Goal: Information Seeking & Learning: Check status

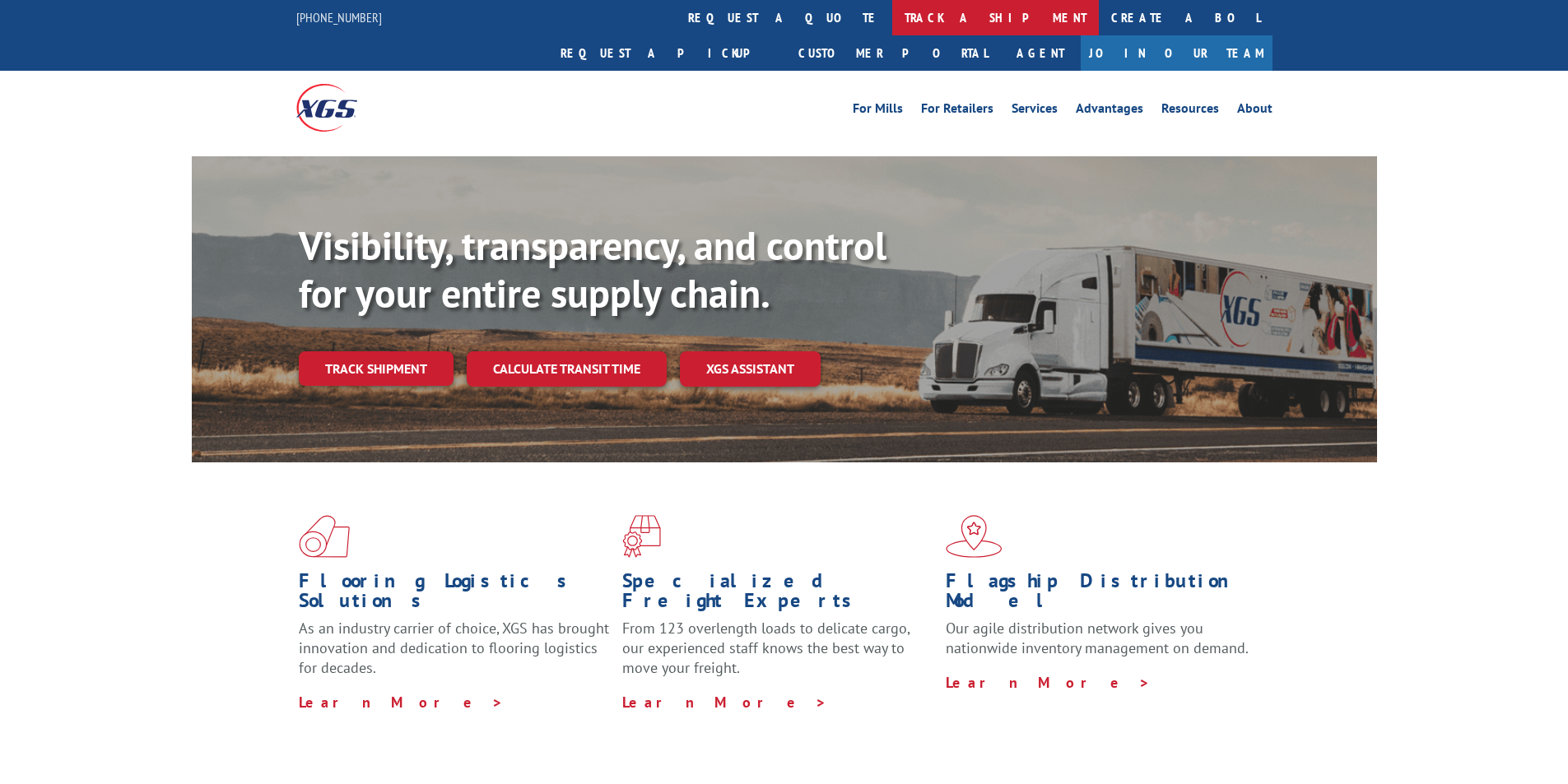
click at [892, 16] on link "track a shipment" at bounding box center [996, 18] width 207 height 35
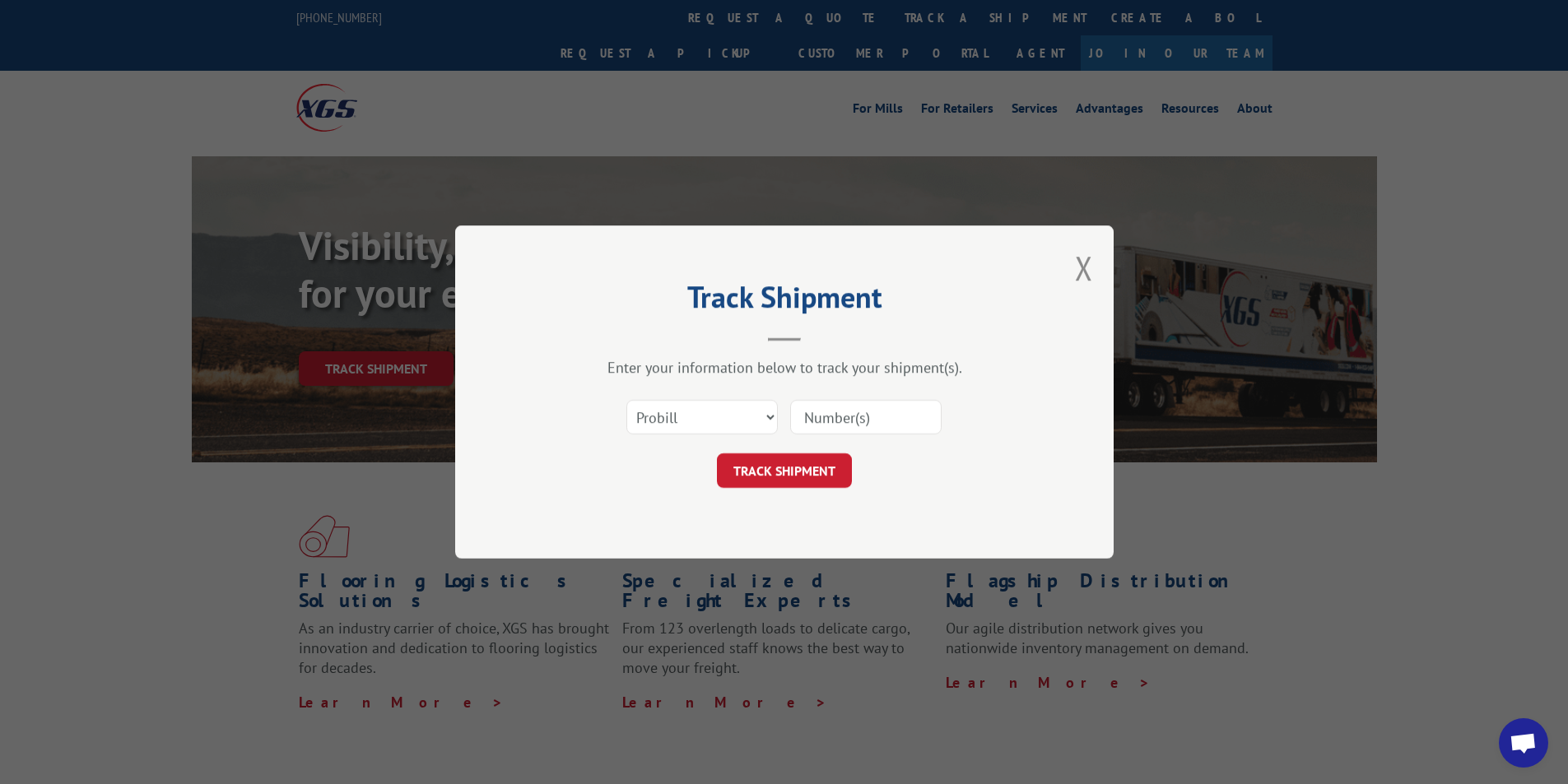
click at [880, 409] on input at bounding box center [865, 416] width 151 height 34
paste input "5851138"
type input "5851138"
click at [796, 473] on button "TRACK SHIPMENT" at bounding box center [784, 470] width 135 height 34
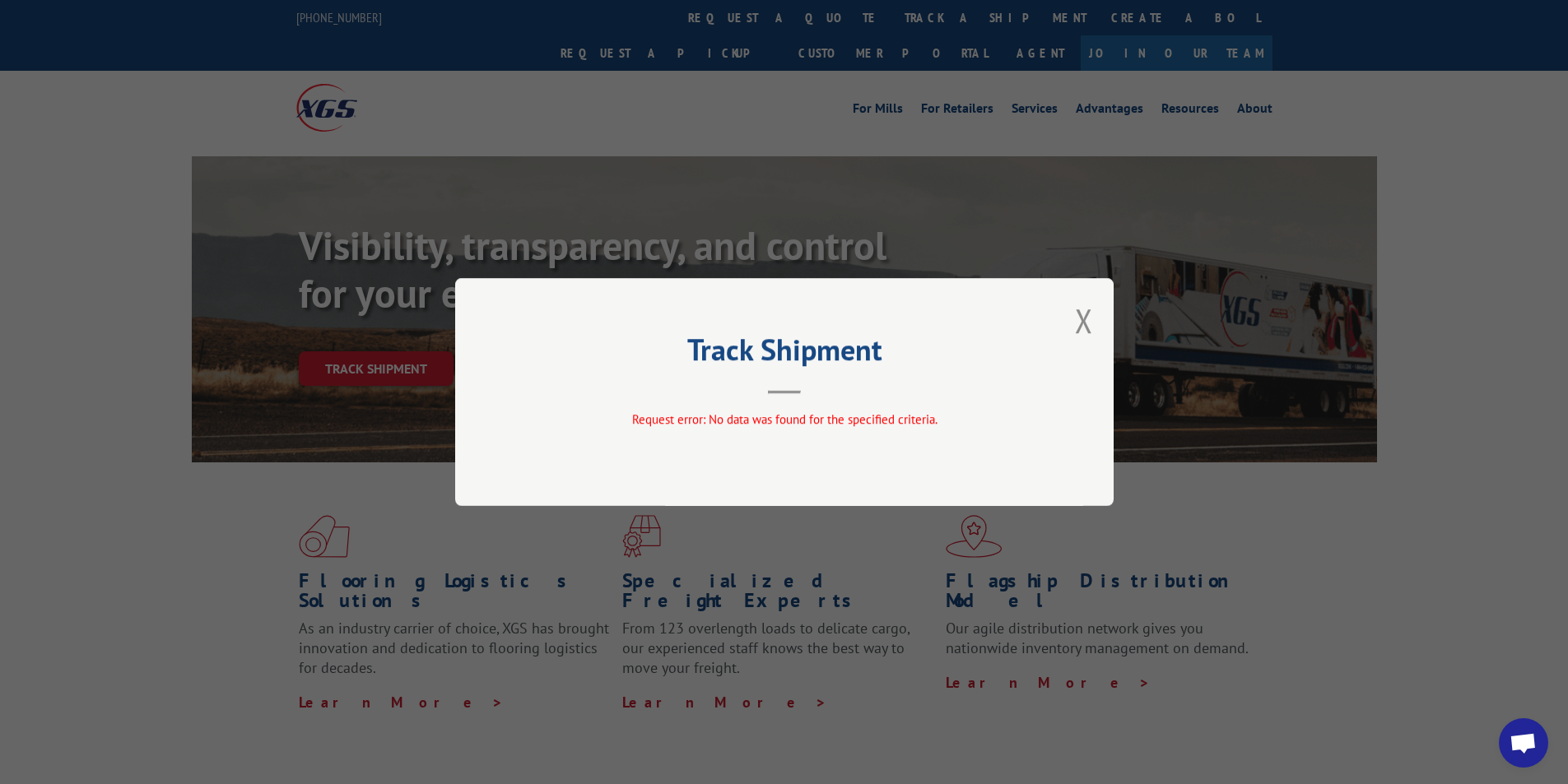
click at [827, 401] on div "Track Shipment Request error: No data was found for the specified criteria." at bounding box center [784, 392] width 658 height 228
click at [1086, 323] on button "Close modal" at bounding box center [1083, 320] width 18 height 43
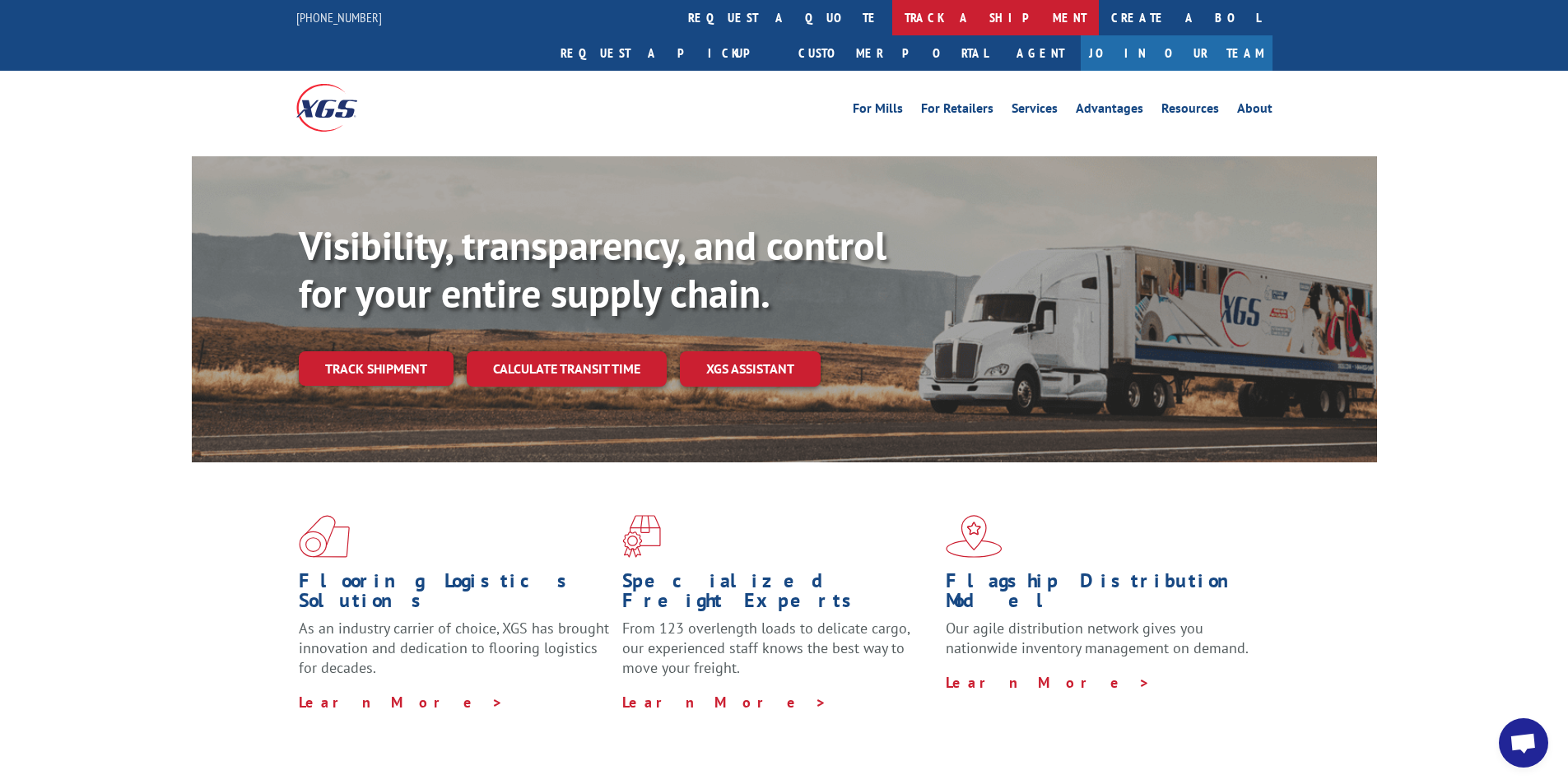
click at [892, 29] on link "track a shipment" at bounding box center [996, 18] width 207 height 35
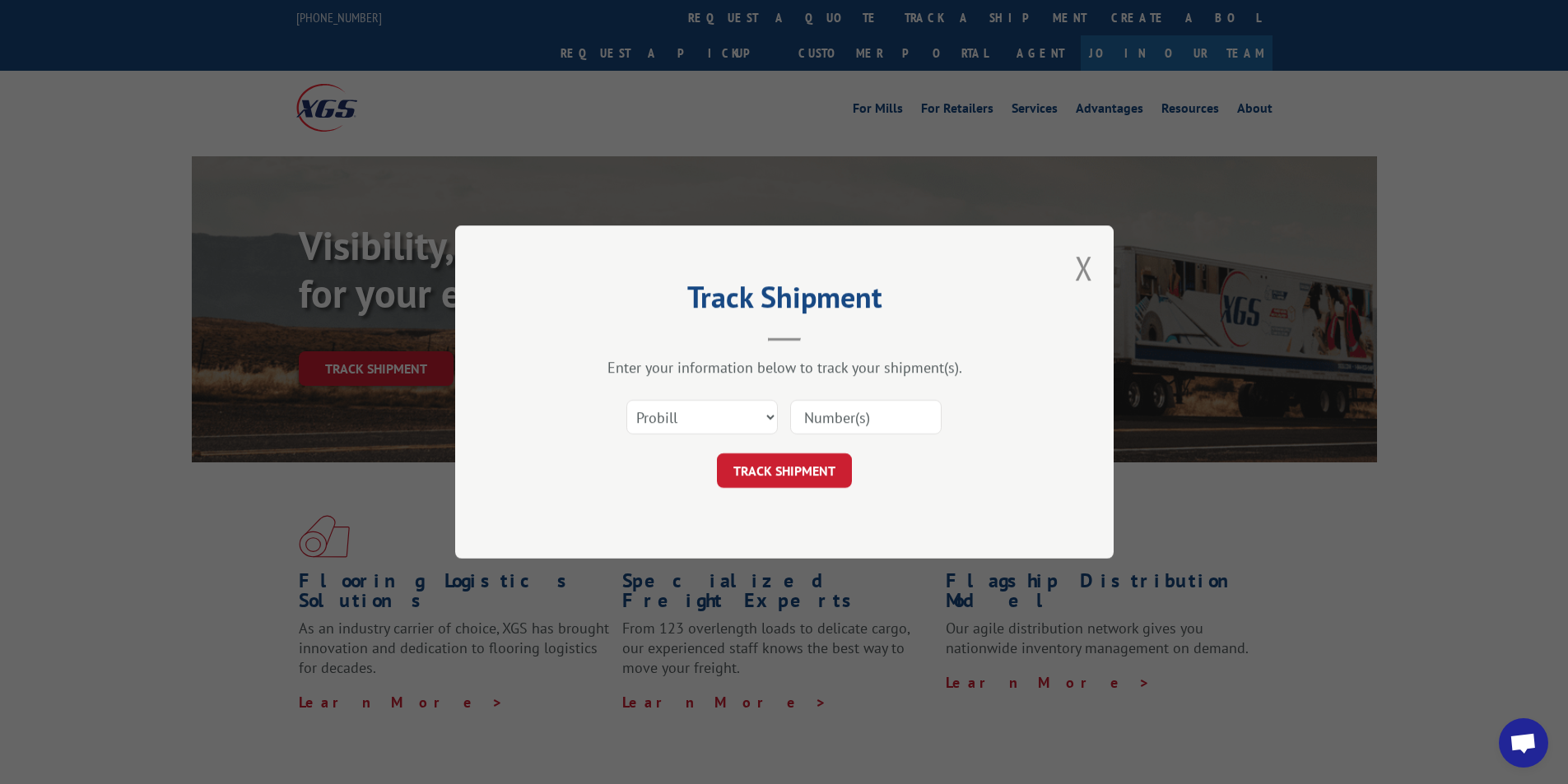
click at [834, 422] on input at bounding box center [865, 416] width 151 height 34
paste input "2837188"
type input "2837188"
click at [799, 476] on button "TRACK SHIPMENT" at bounding box center [784, 470] width 135 height 34
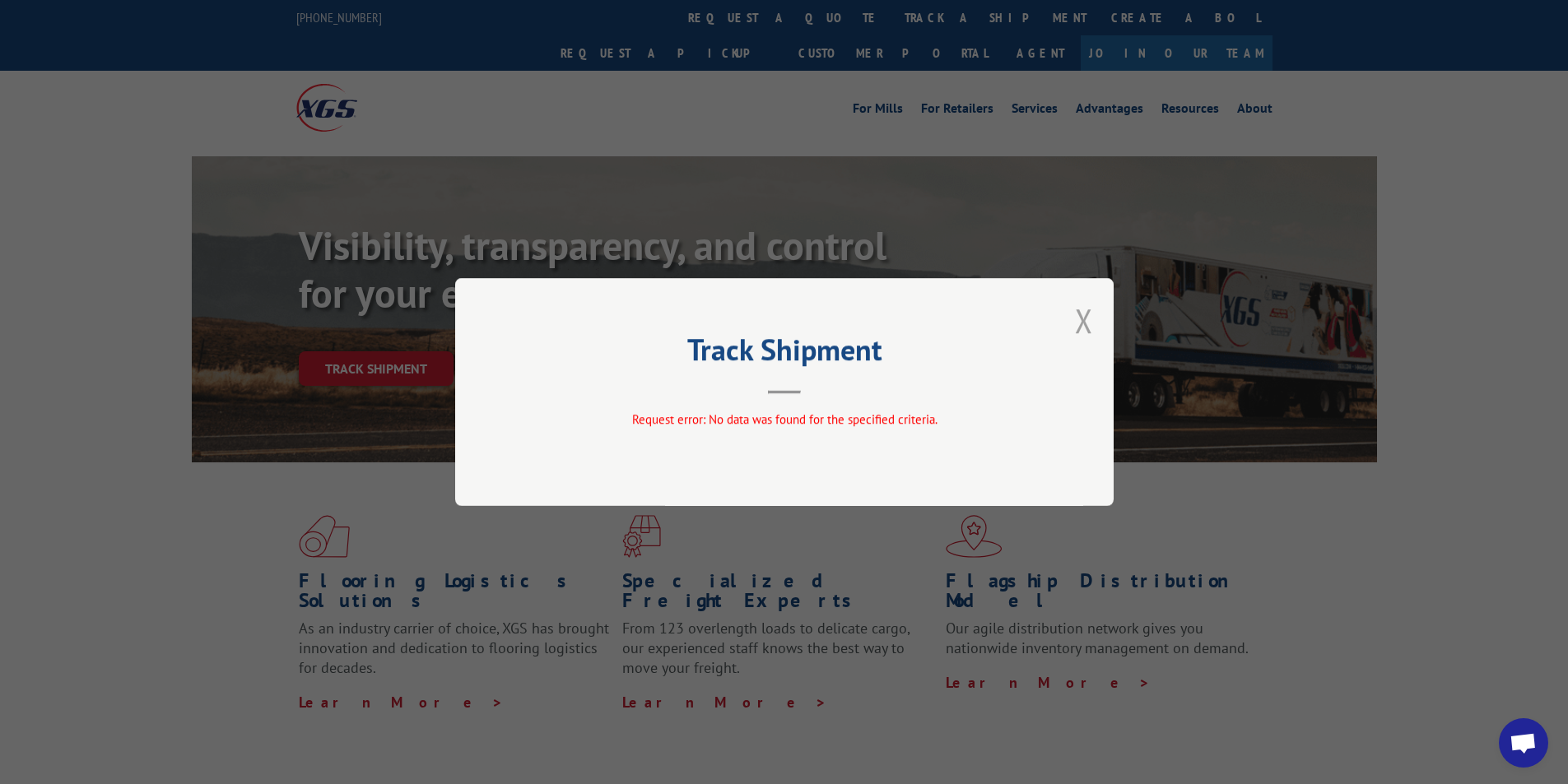
click at [1089, 322] on button "Close modal" at bounding box center [1083, 320] width 18 height 43
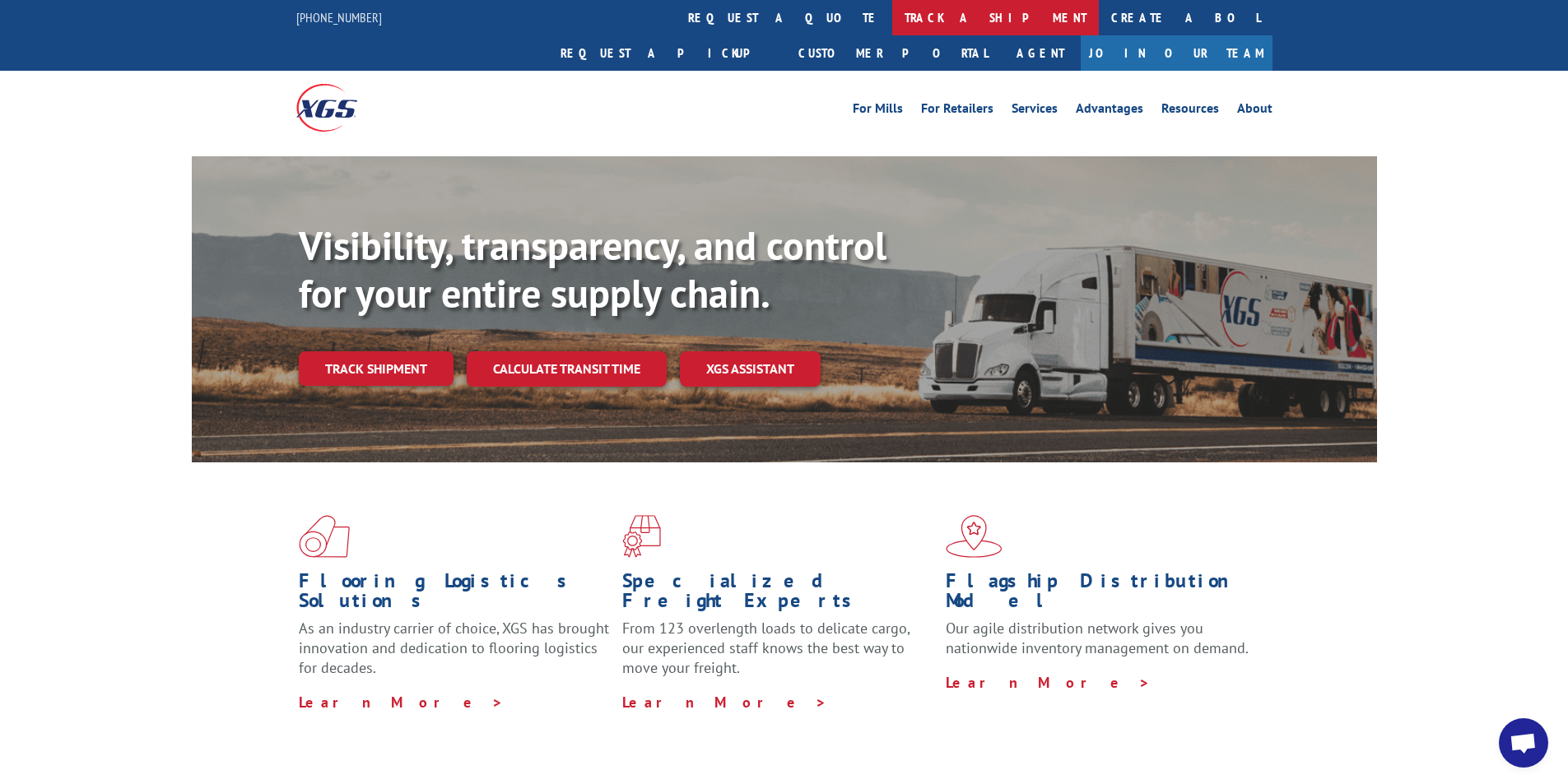
click at [892, 9] on link "track a shipment" at bounding box center [996, 18] width 207 height 35
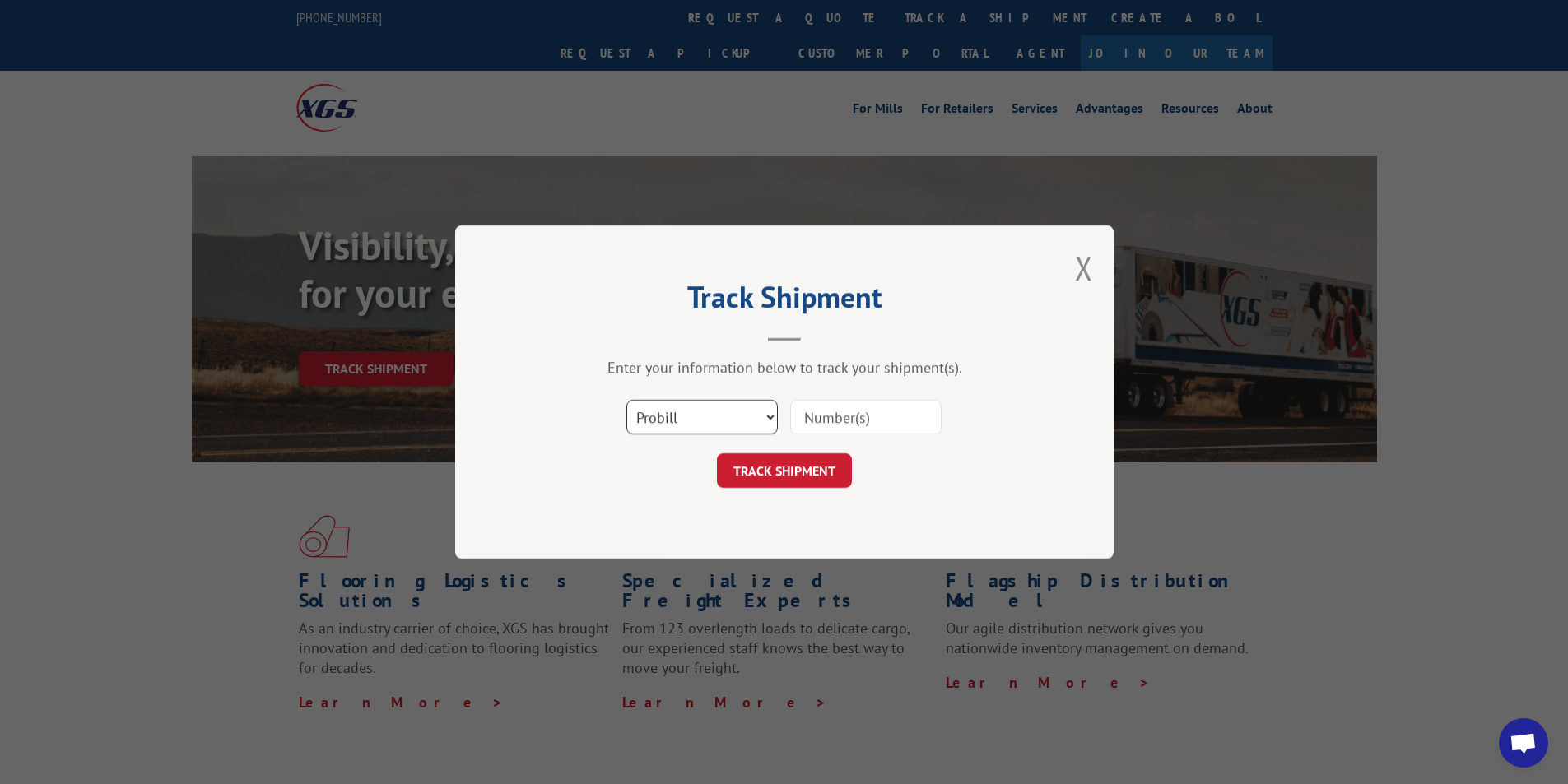
click at [714, 418] on select "Select category... Probill BOL PO" at bounding box center [701, 416] width 151 height 34
select select "bol"
click at [626, 400] on select "Select category... Probill BOL PO" at bounding box center [701, 416] width 151 height 34
click at [834, 425] on input at bounding box center [865, 416] width 151 height 34
paste input "2837188"
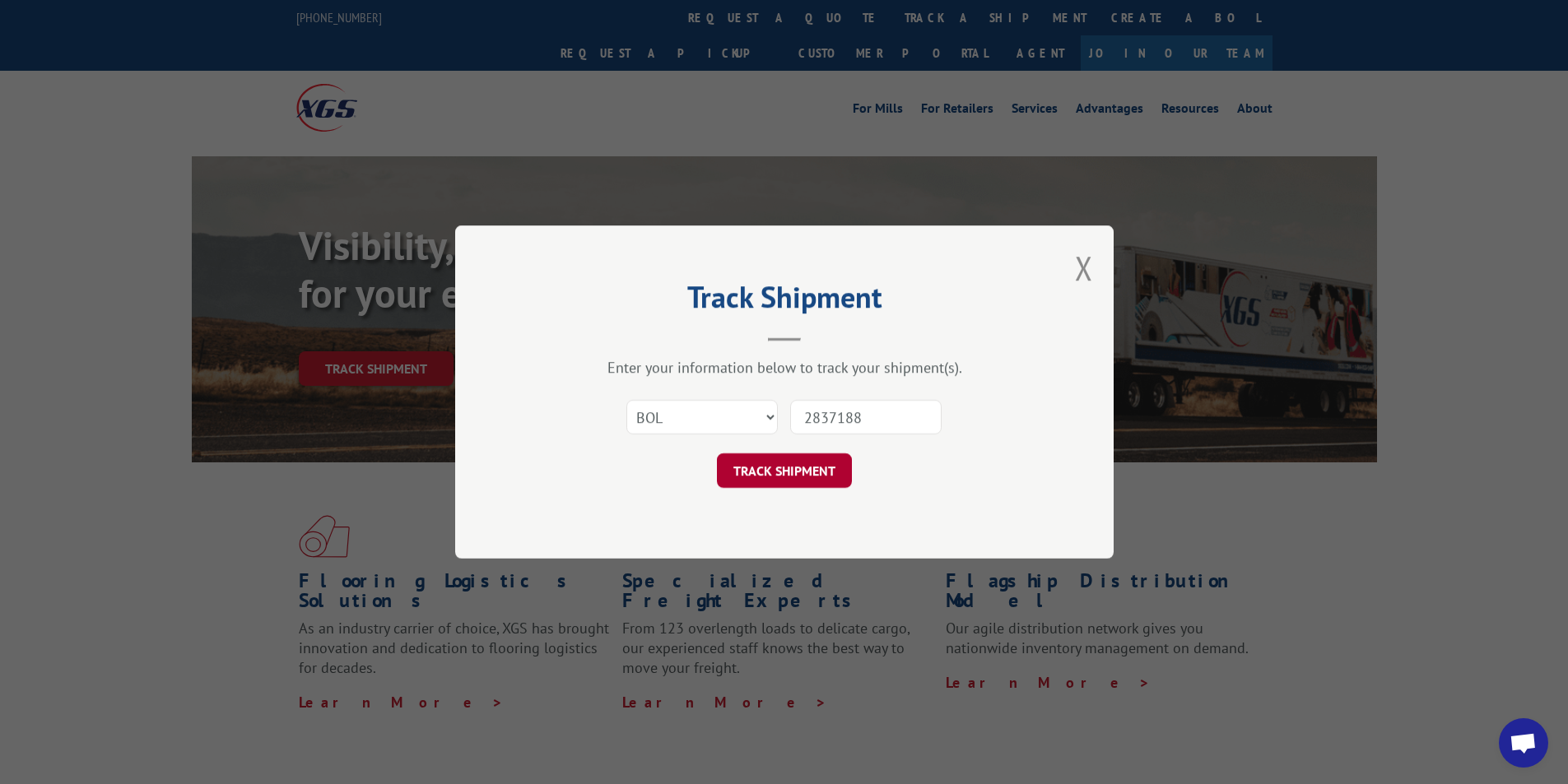
type input "2837188"
click at [811, 463] on button "TRACK SHIPMENT" at bounding box center [784, 470] width 135 height 34
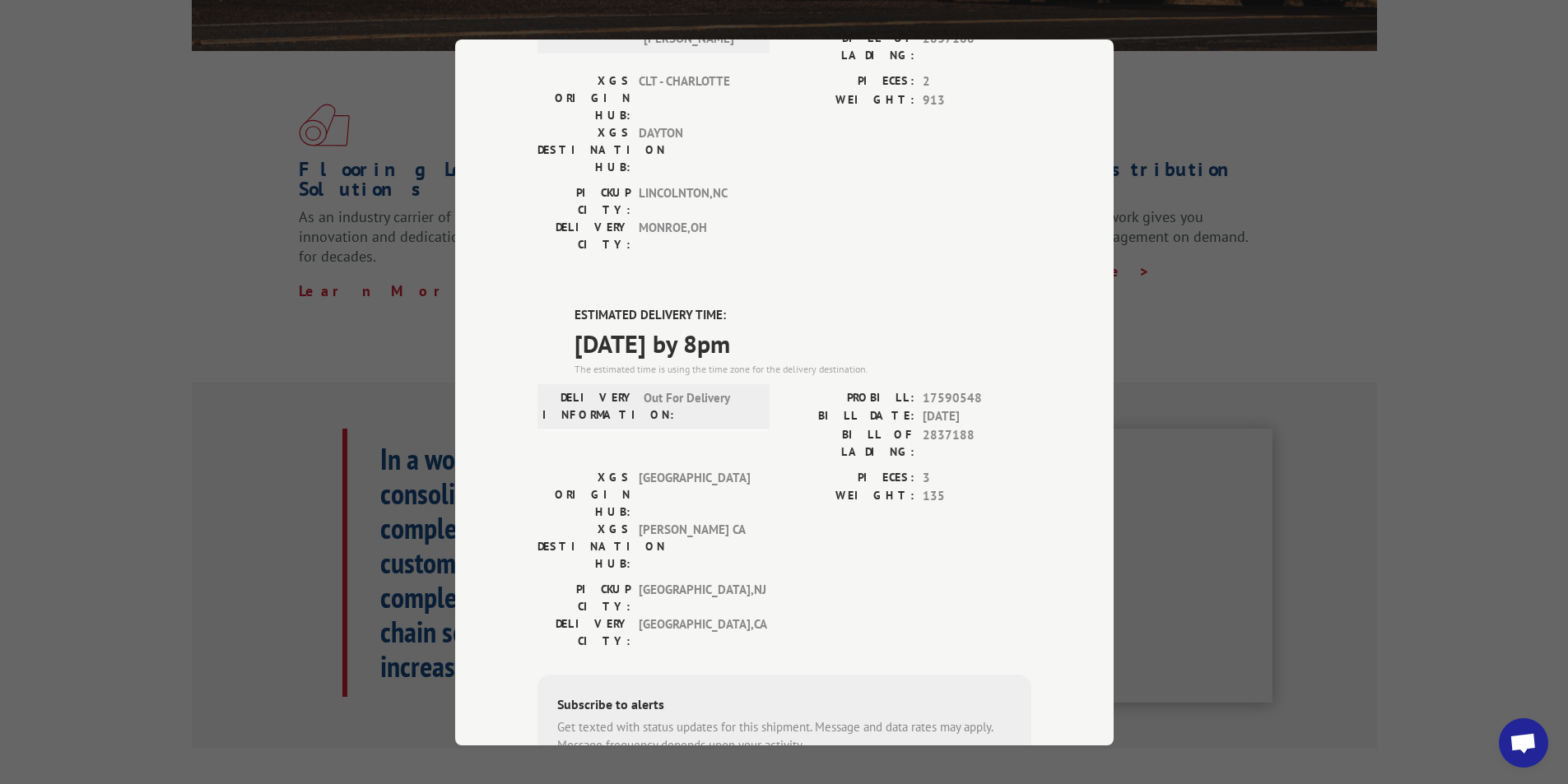
scroll to position [509, 0]
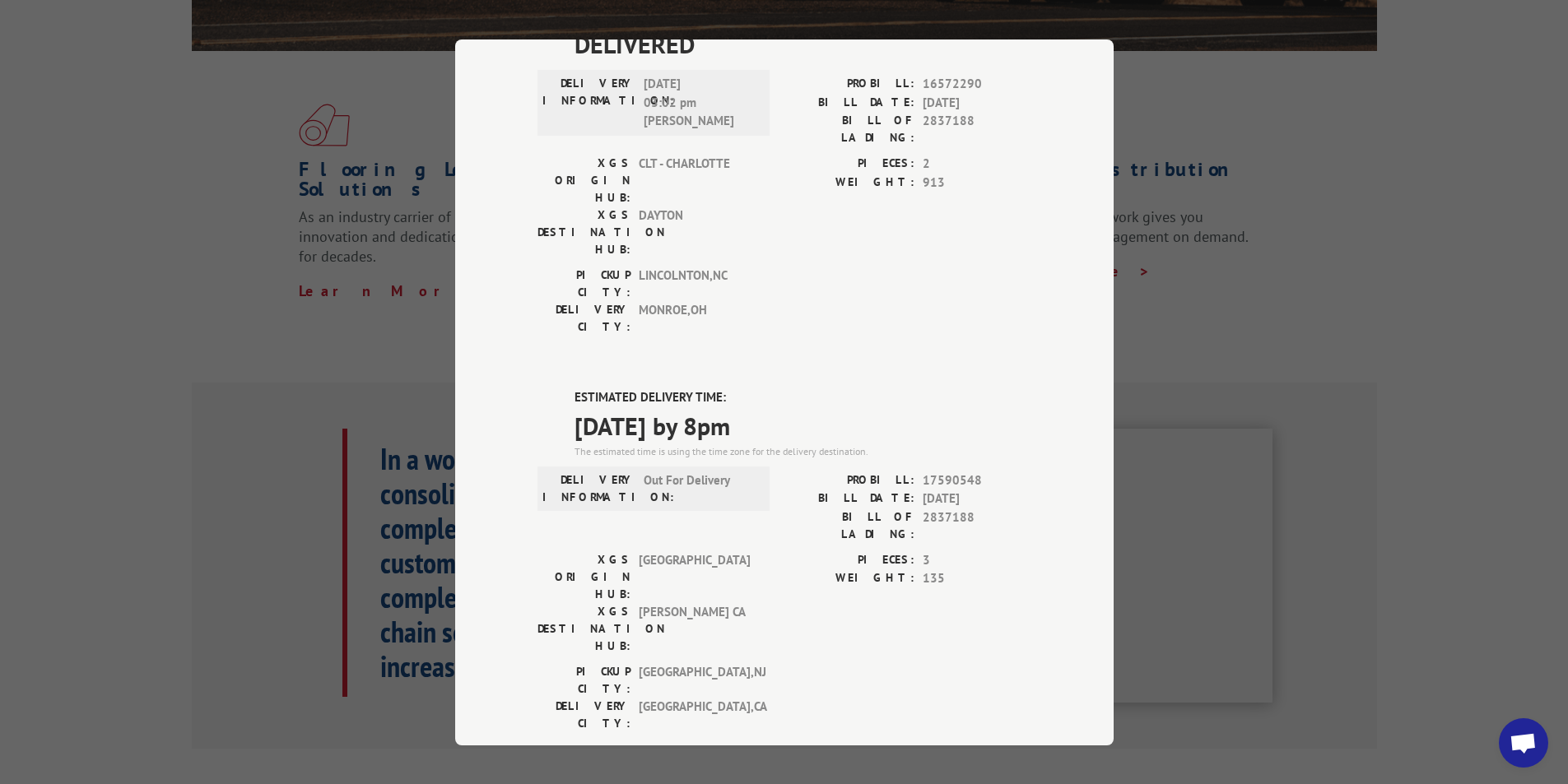
drag, startPoint x: 808, startPoint y: 249, endPoint x: 560, endPoint y: 196, distance: 253.6
click at [560, 196] on div "DELIVERED DELIVERY INFORMATION: [DATE] 03:02 pm [PERSON_NAME] PROBILL: 16572290…" at bounding box center [784, 344] width 493 height 1361
click at [822, 569] on label "WEIGHT:" at bounding box center [849, 578] width 130 height 19
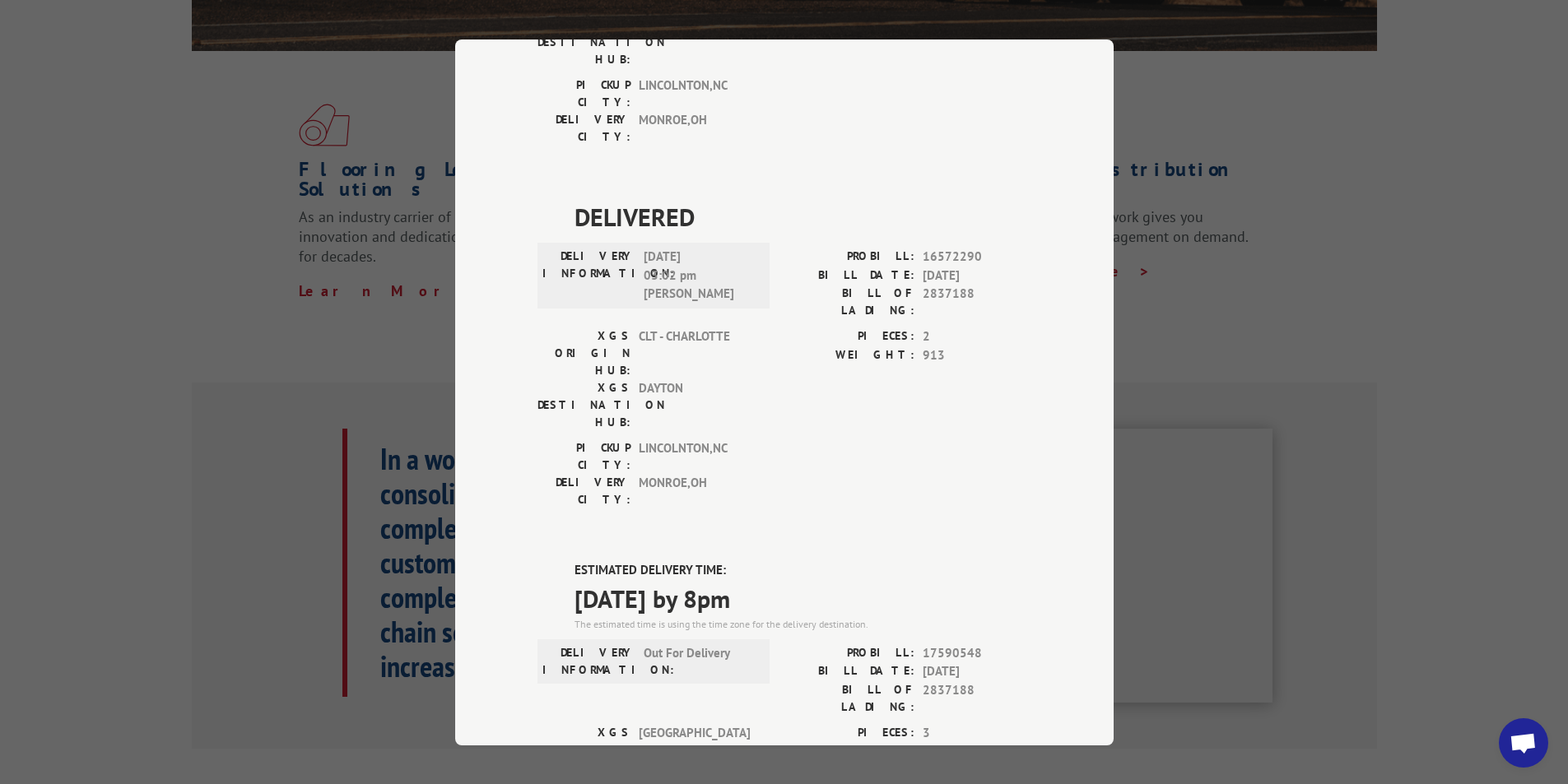
scroll to position [493, 0]
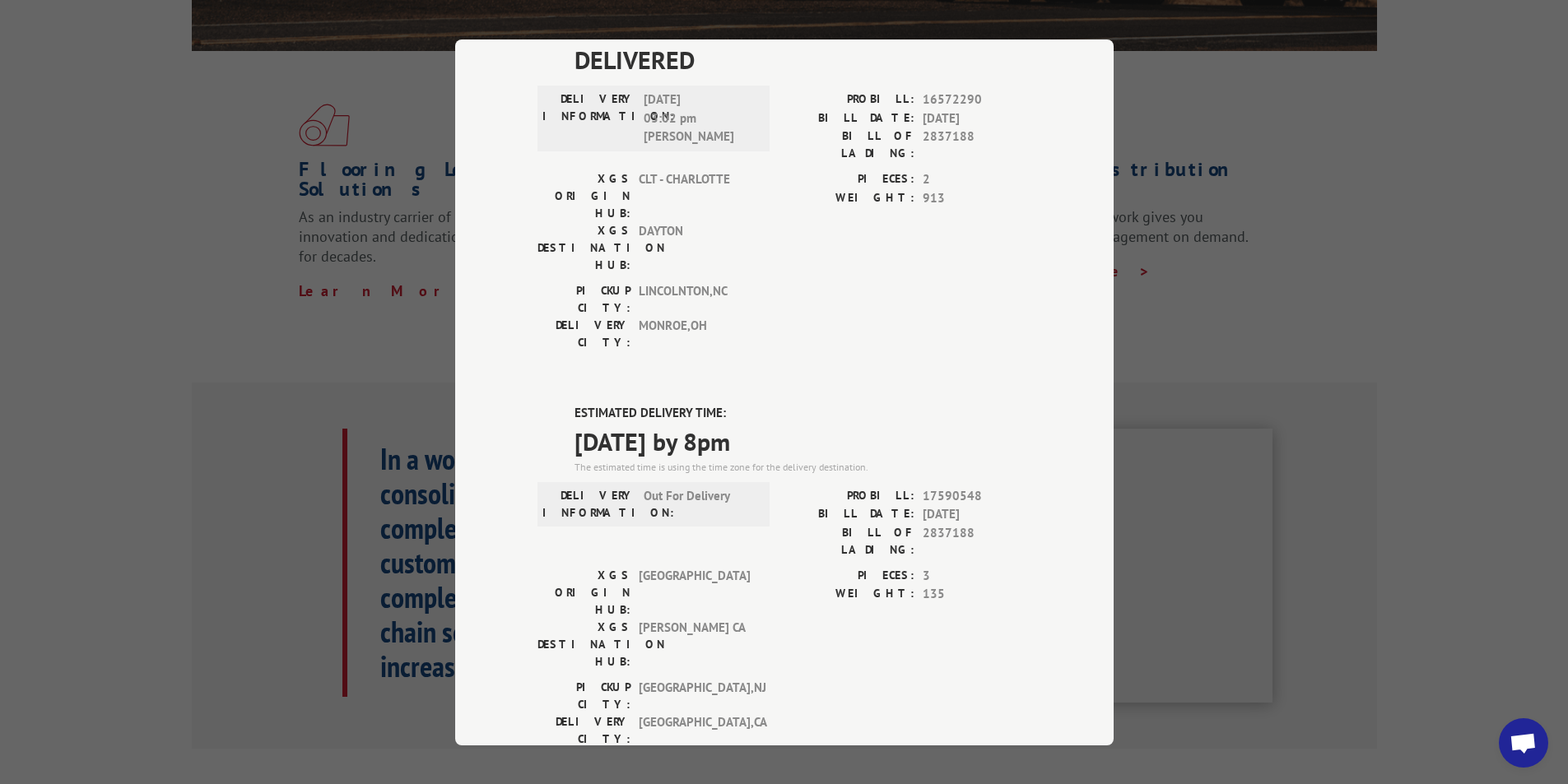
drag, startPoint x: 787, startPoint y: 268, endPoint x: 548, endPoint y: 231, distance: 241.8
click at [548, 404] on div "ESTIMATED DELIVERY TIME: [DATE] by 8pm The estimated time is using the time zon…" at bounding box center [784, 699] width 493 height 591
click at [803, 678] on div "[GEOGRAPHIC_DATA]: [GEOGRAPHIC_DATA] , [GEOGRAPHIC_DATA] DELIVERY CITY: [GEOGRA…" at bounding box center [784, 716] width 493 height 77
drag, startPoint x: 936, startPoint y: 422, endPoint x: 914, endPoint y: 452, distance: 37.2
click at [937, 566] on div "PIECES: 3 WEIGHT: 135" at bounding box center [907, 621] width 247 height 112
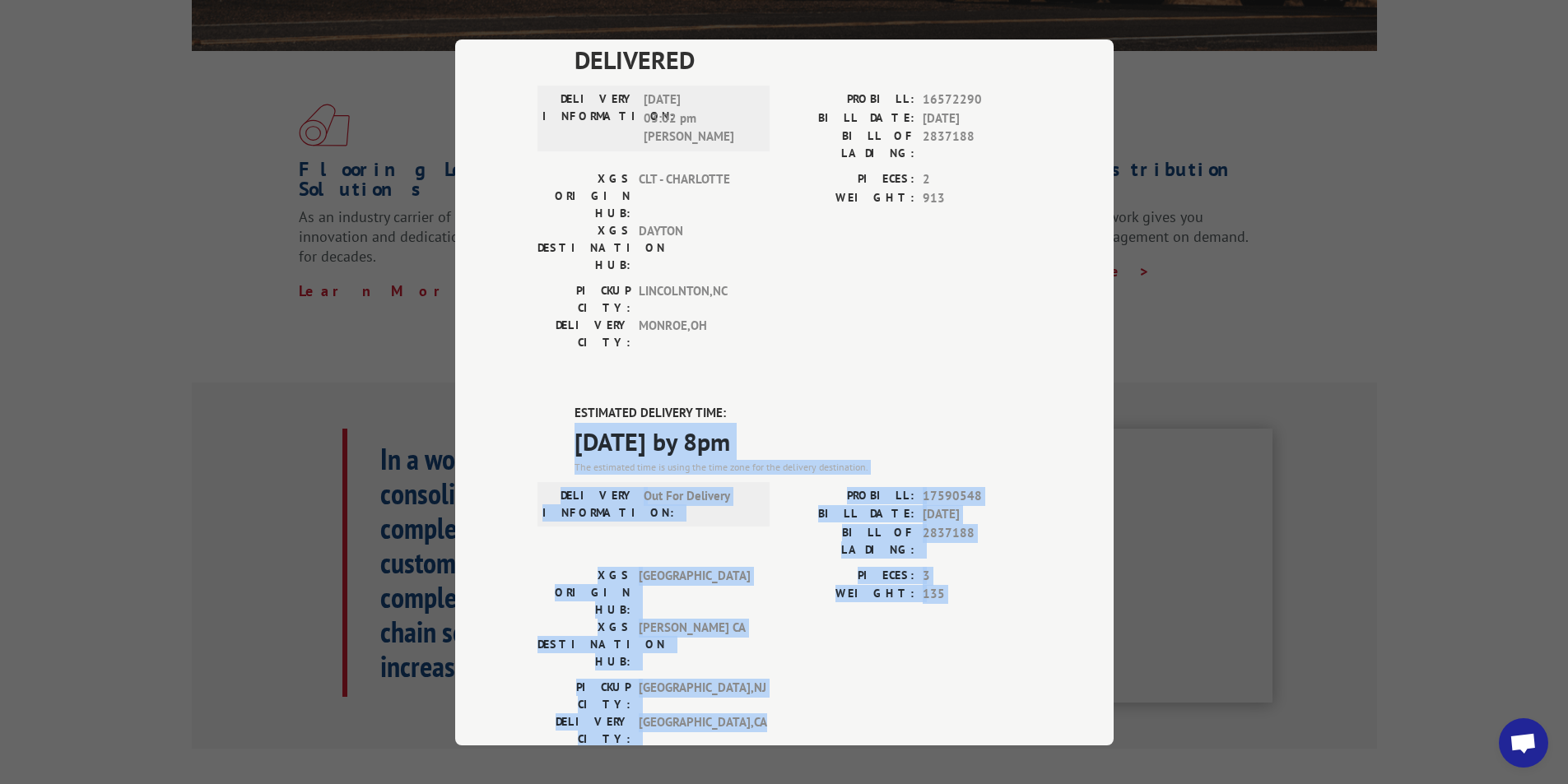
drag, startPoint x: 894, startPoint y: 475, endPoint x: 574, endPoint y: 257, distance: 387.2
click at [574, 404] on div "ESTIMATED DELIVERY TIME: [DATE] by 8pm The estimated time is using the time zon…" at bounding box center [784, 699] width 493 height 591
click at [822, 678] on div "[GEOGRAPHIC_DATA]: [GEOGRAPHIC_DATA] , [GEOGRAPHIC_DATA] DELIVERY CITY: [GEOGRA…" at bounding box center [784, 716] width 493 height 77
drag, startPoint x: 722, startPoint y: 474, endPoint x: 563, endPoint y: 204, distance: 313.3
click at [563, 204] on div "DELIVERED DELIVERY INFORMATION: [DATE] 03:02 pm [PERSON_NAME] PROBILL: 16572290…" at bounding box center [784, 359] width 493 height 1361
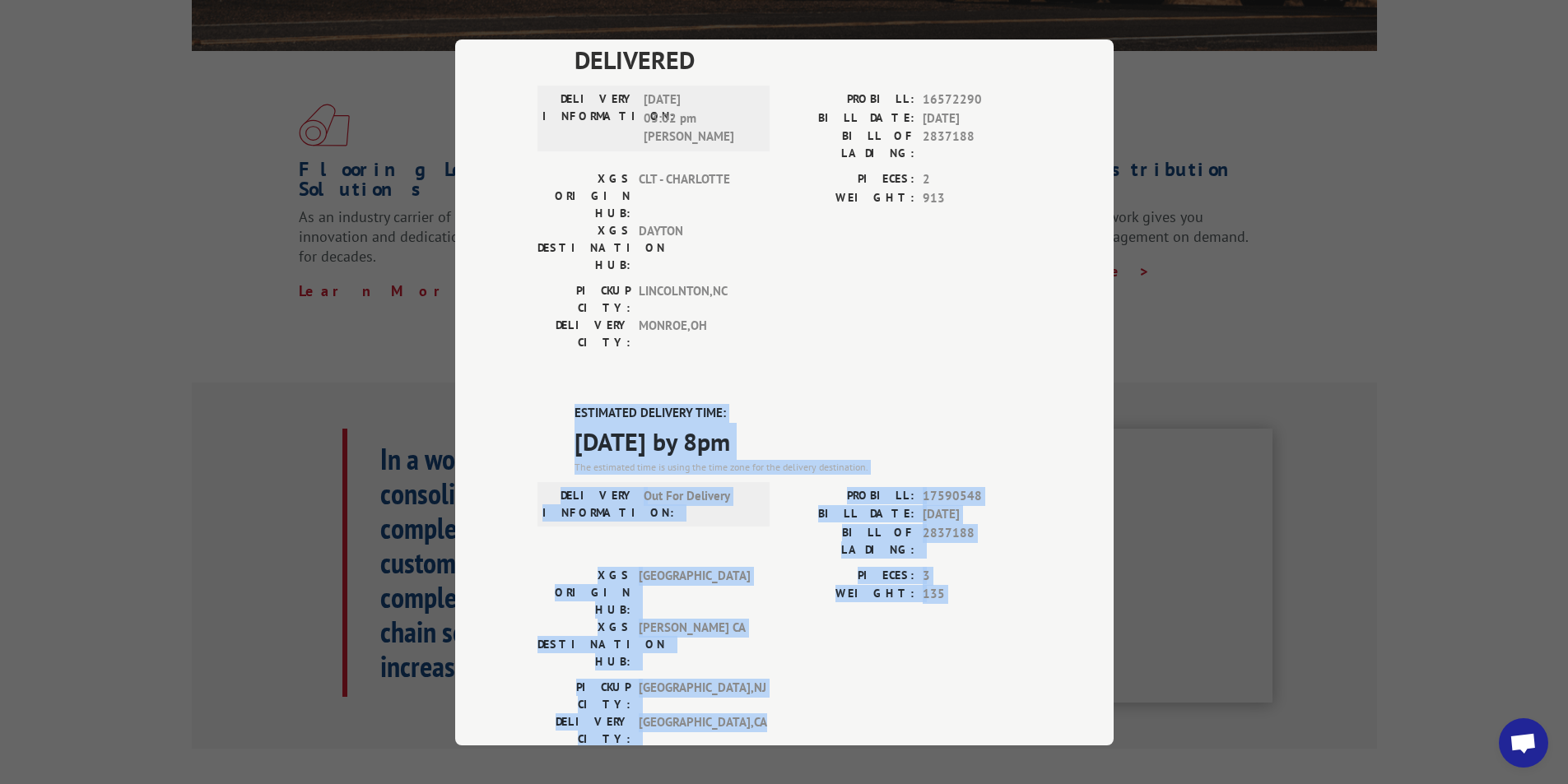
click at [784, 566] on label "PIECES:" at bounding box center [849, 575] width 130 height 19
drag, startPoint x: 822, startPoint y: 479, endPoint x: 539, endPoint y: 209, distance: 391.1
click at [539, 209] on div "DELIVERED DELIVERY INFORMATION: [DATE] 03:02 pm [PERSON_NAME] PROBILL: 16572290…" at bounding box center [784, 359] width 493 height 1361
click at [911, 566] on div "PIECES: 3 WEIGHT: 135" at bounding box center [907, 621] width 247 height 112
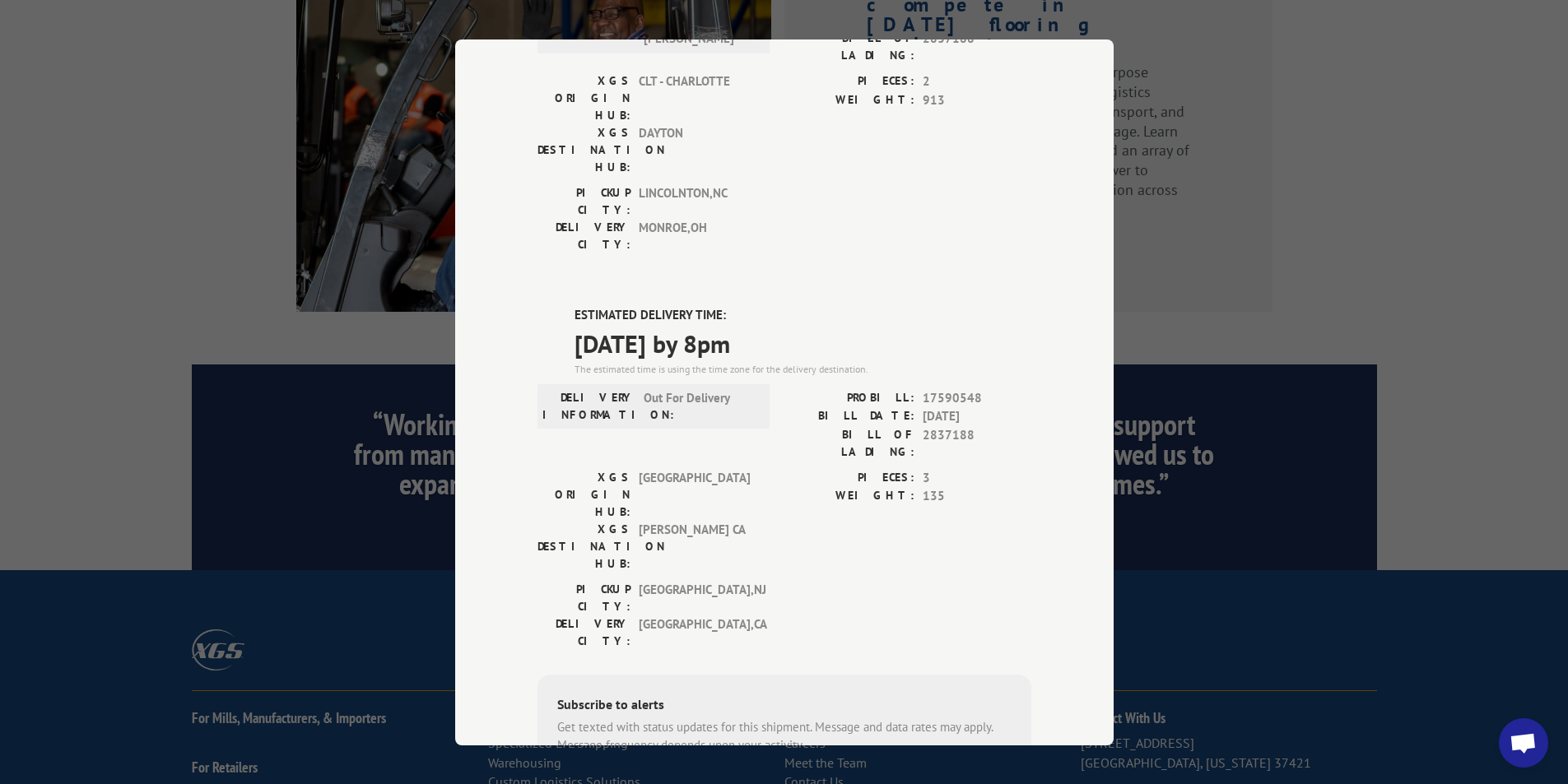
scroll to position [2471, 0]
